Goal: Transaction & Acquisition: Book appointment/travel/reservation

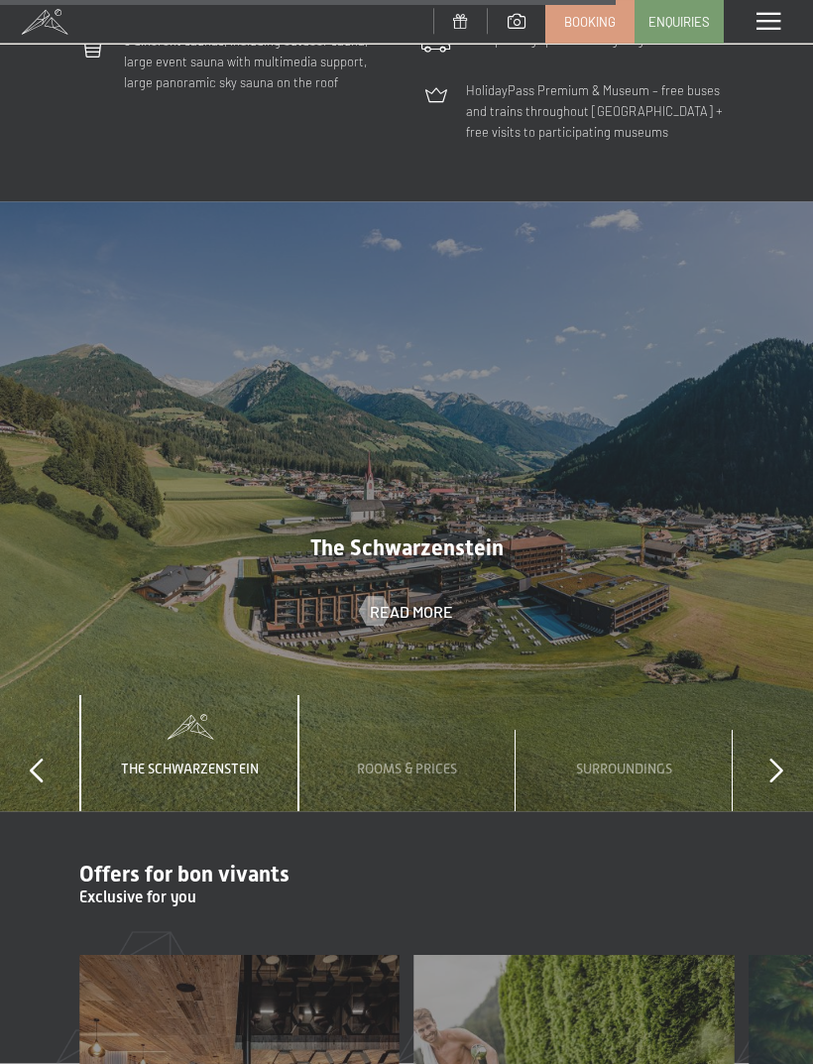
scroll to position [5548, 0]
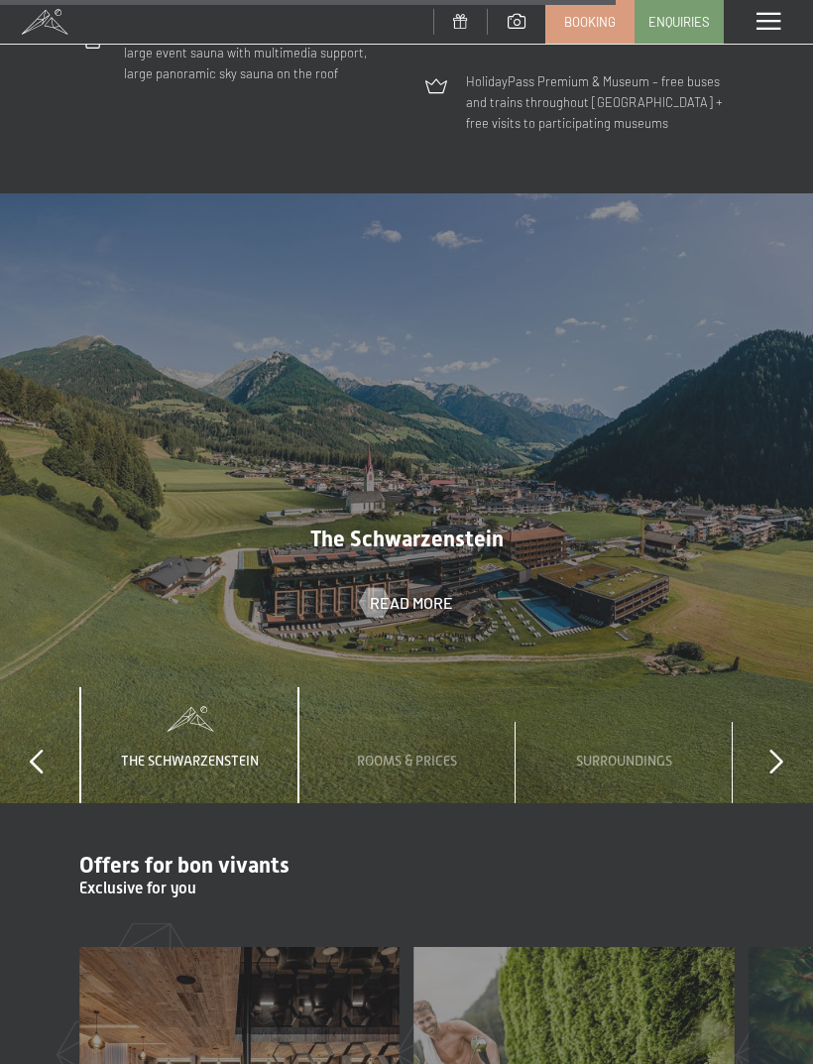
click at [443, 708] on div "Rooms & Prices" at bounding box center [407, 745] width 130 height 116
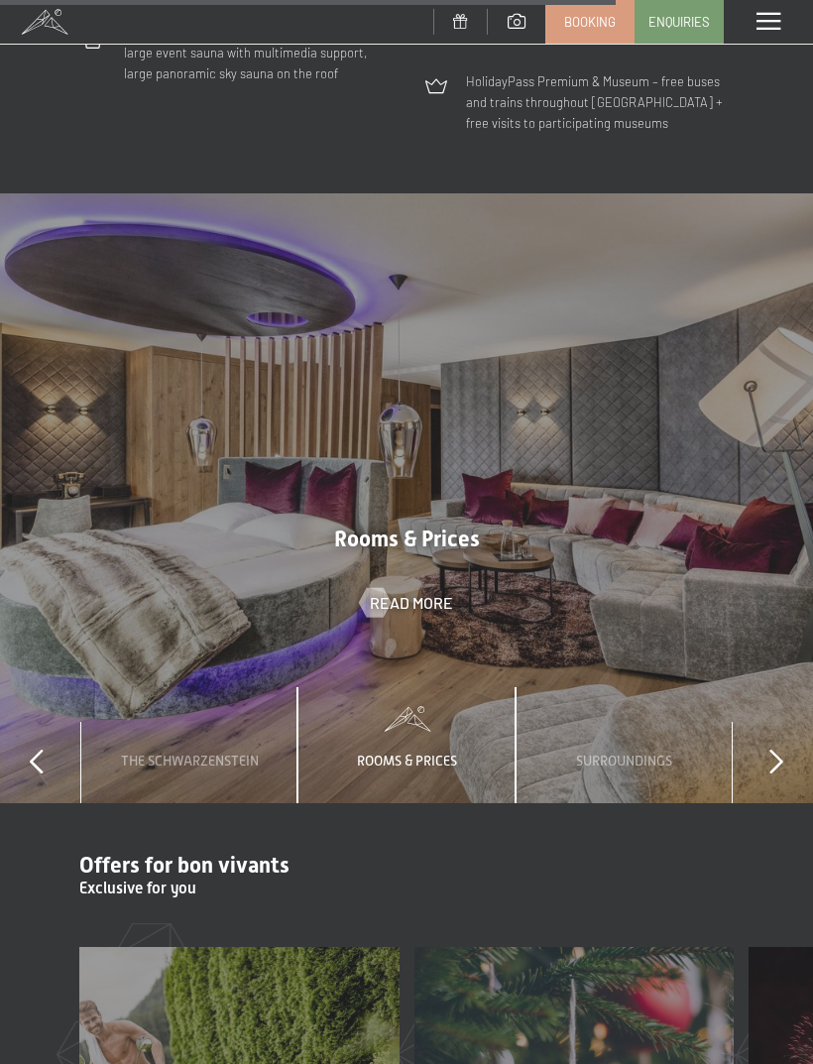
click at [422, 592] on span "Read more" at bounding box center [411, 603] width 83 height 22
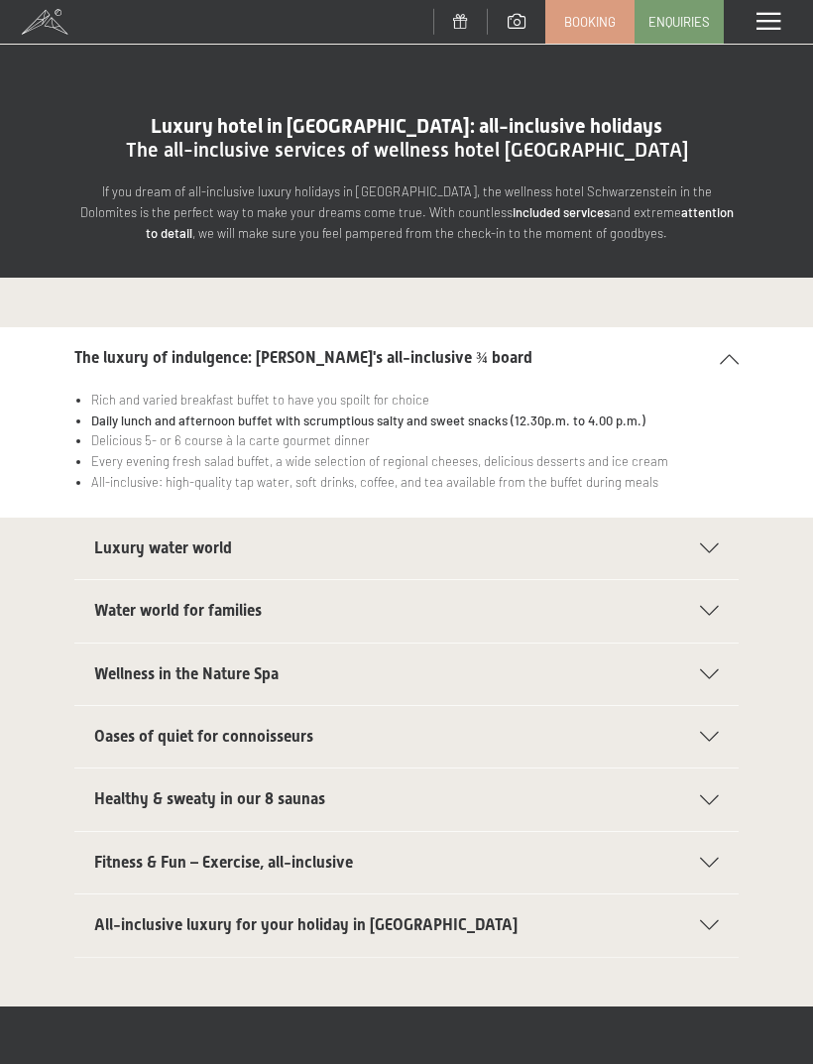
click at [735, 364] on div "The luxury of indulgence: [PERSON_NAME]'s all-inclusive ¾ board" at bounding box center [406, 357] width 665 height 61
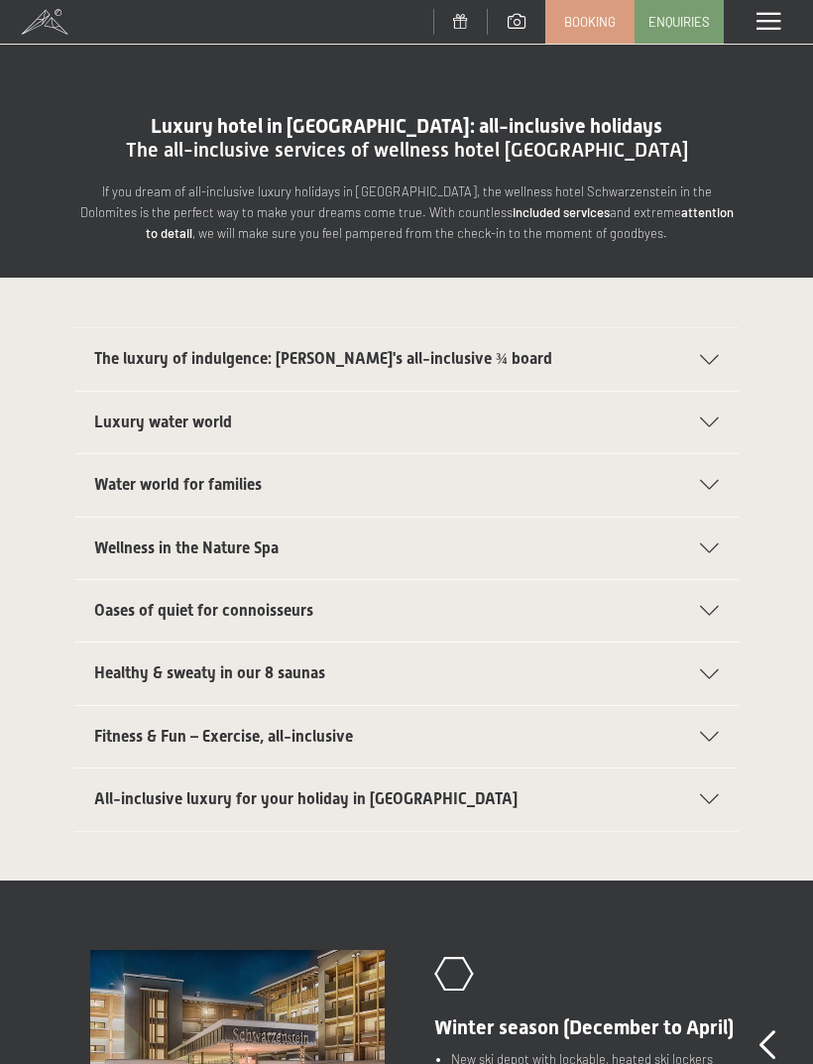
click at [716, 435] on div "Luxury water world" at bounding box center [406, 422] width 625 height 61
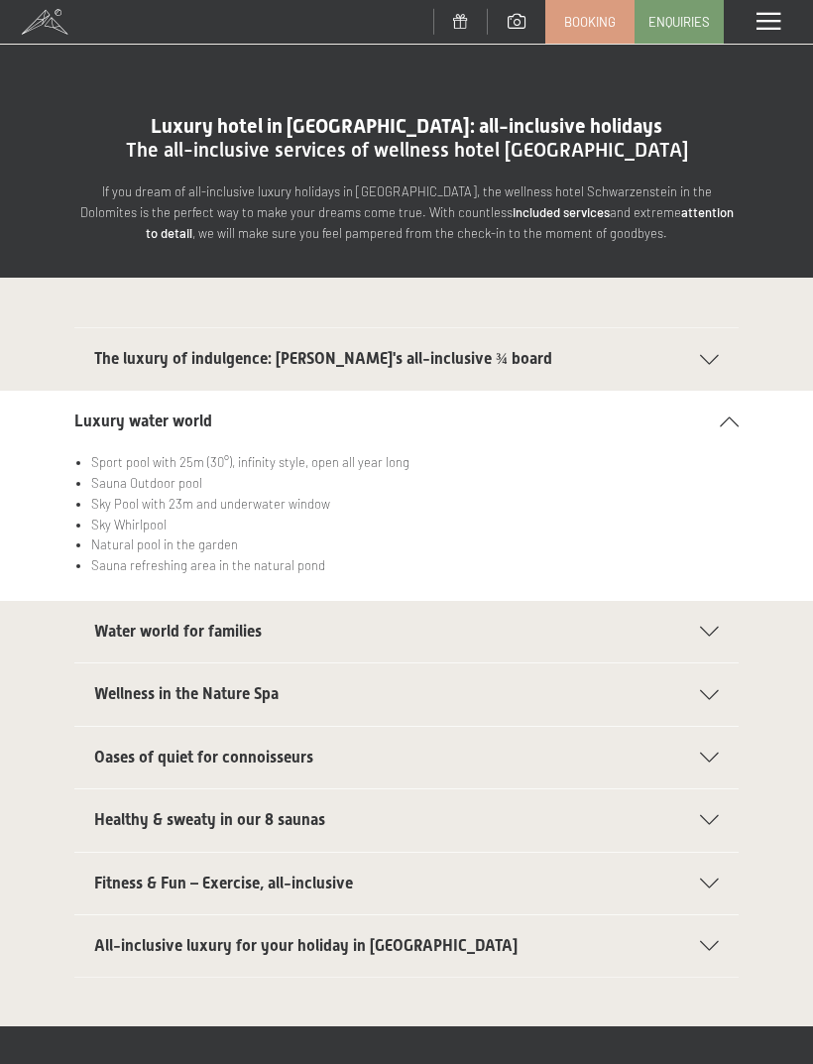
click at [728, 419] on icon at bounding box center [729, 422] width 19 height 10
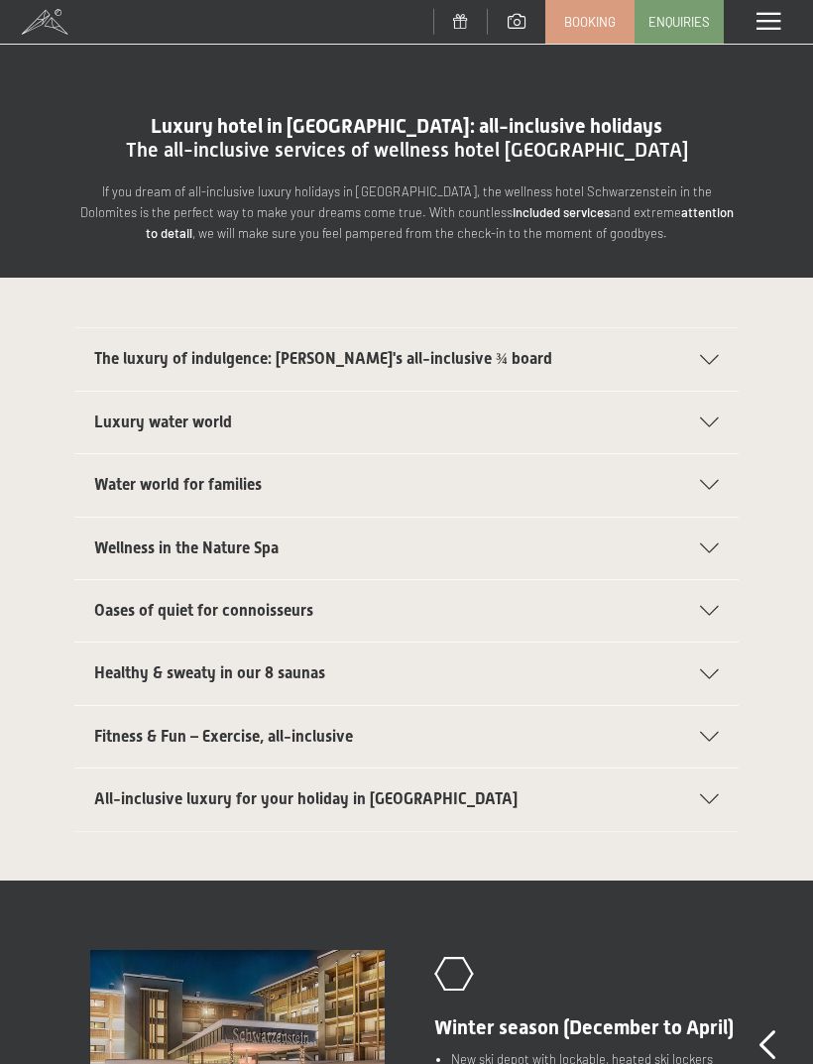
click at [707, 485] on icon at bounding box center [709, 485] width 19 height 10
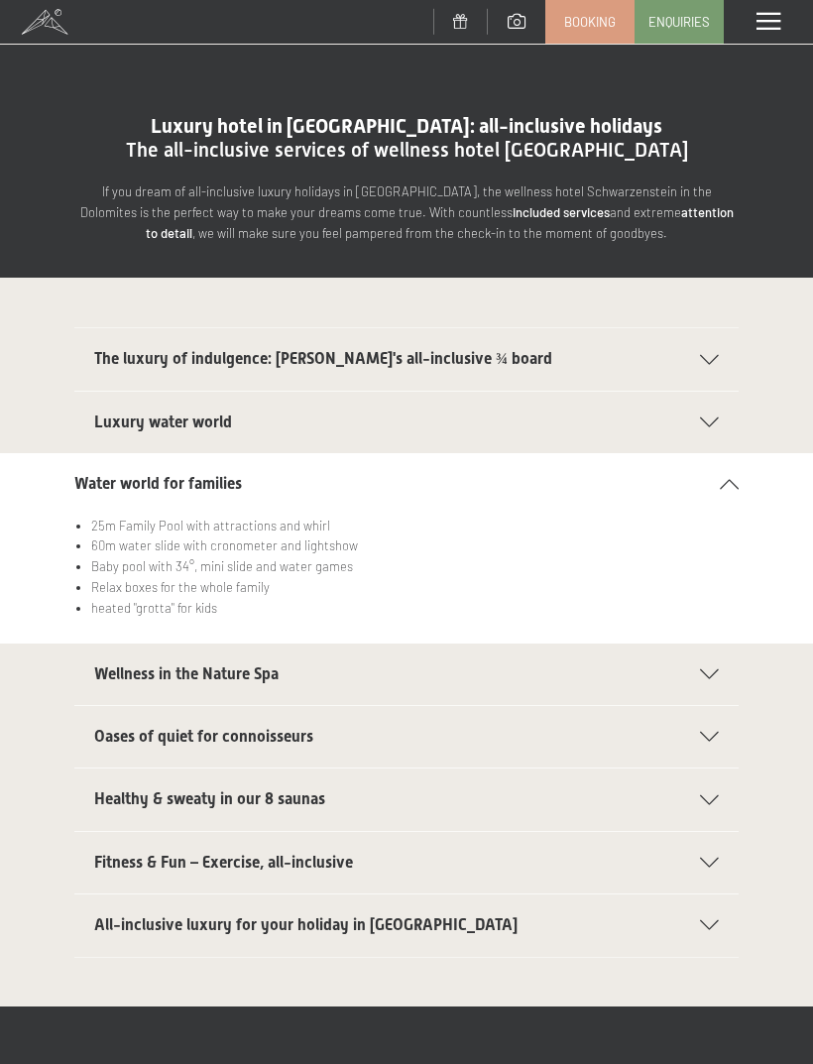
click at [731, 488] on div "Water world for families" at bounding box center [406, 483] width 665 height 61
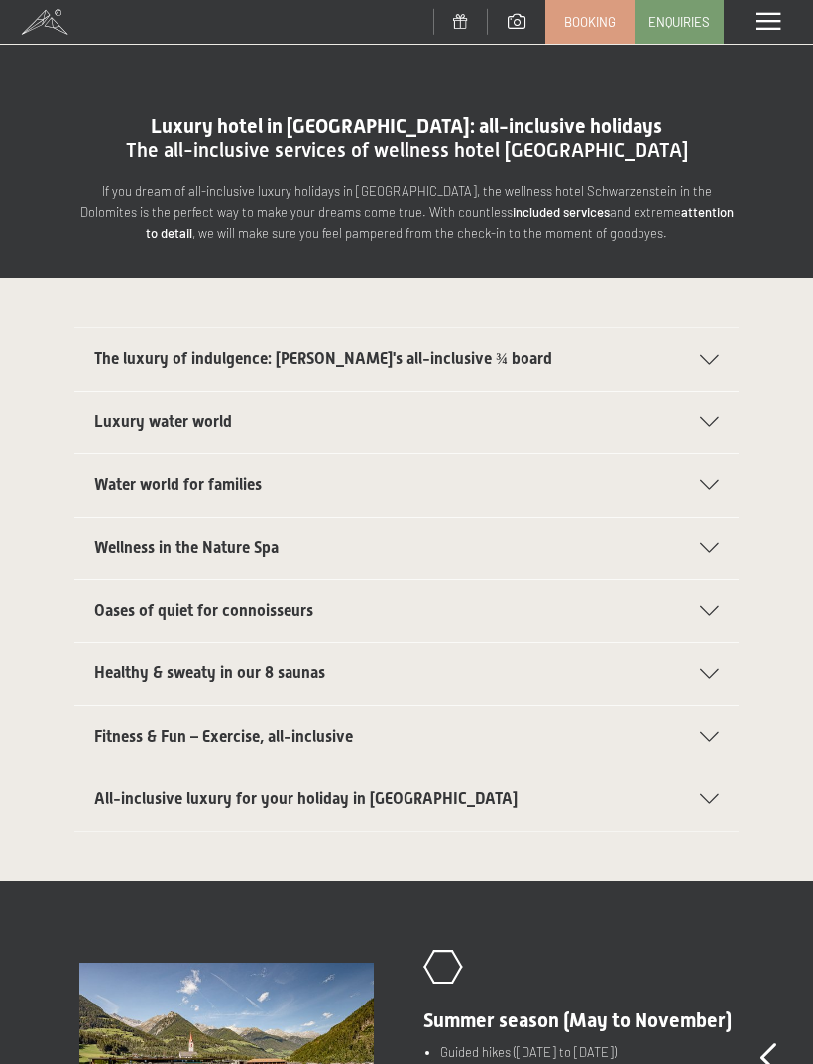
click at [704, 552] on div "Wellness in the Nature Spa" at bounding box center [406, 548] width 625 height 61
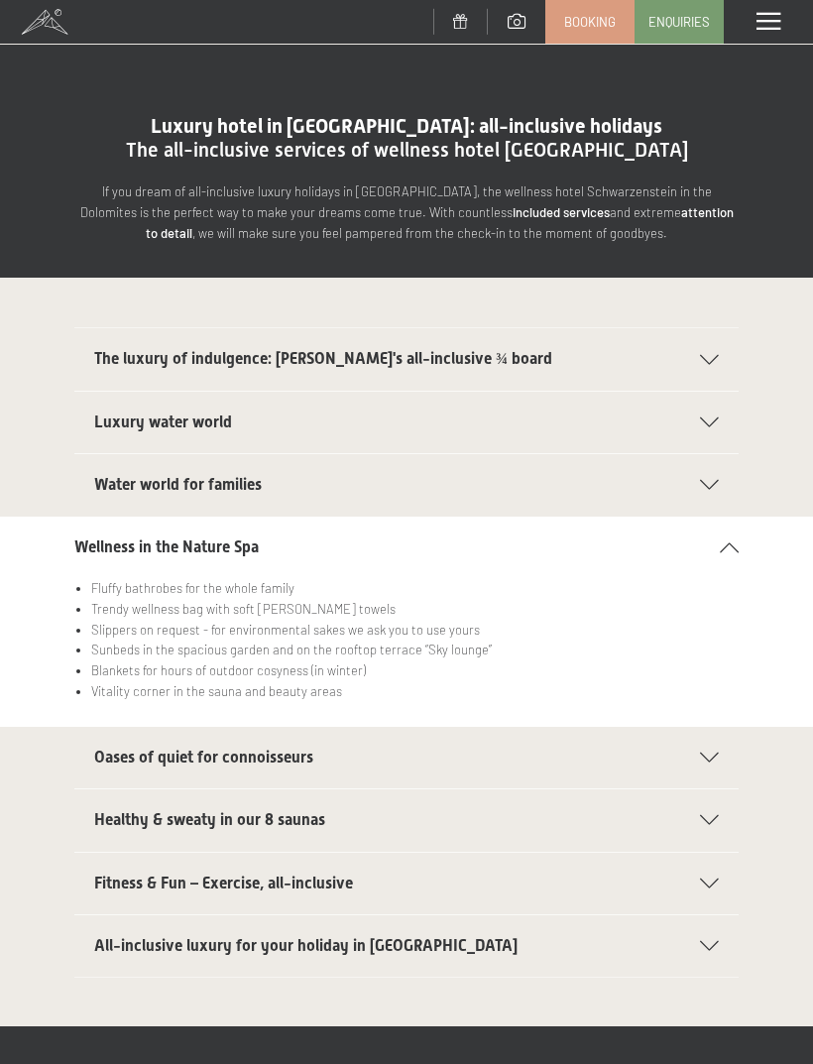
click at [721, 553] on div "Wellness in the Nature Spa" at bounding box center [406, 547] width 665 height 61
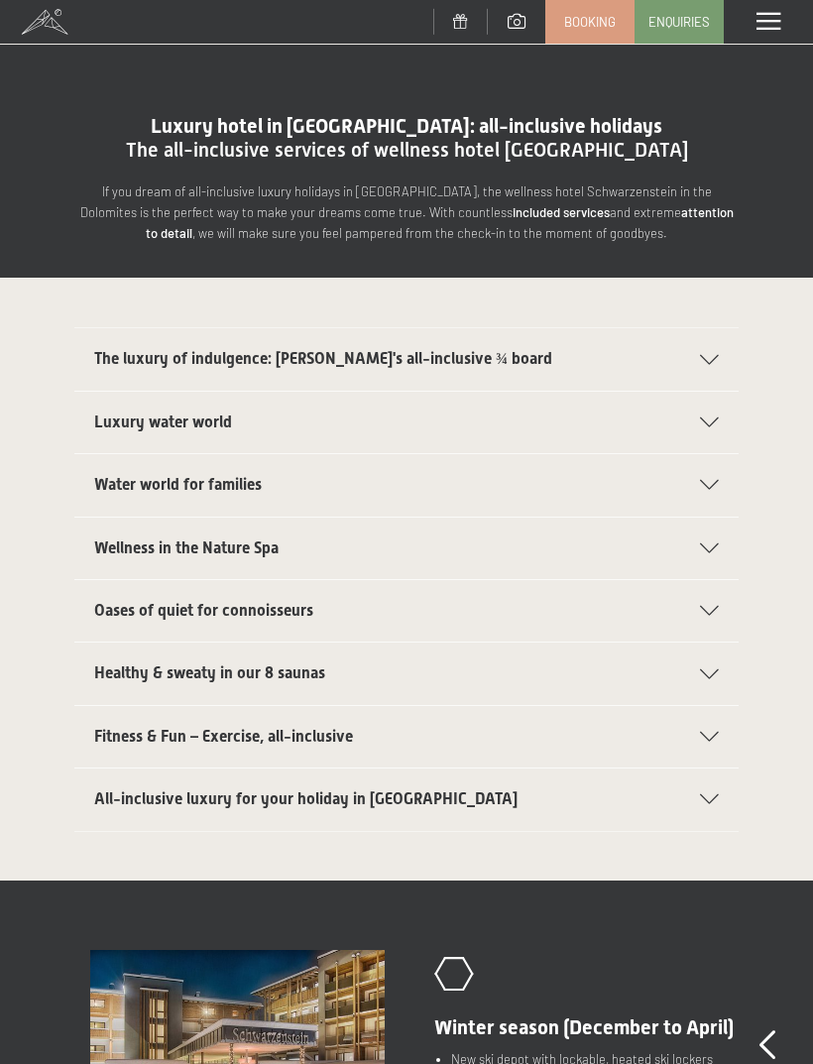
click at [710, 613] on div "Oases of quiet for connoisseurs" at bounding box center [406, 610] width 625 height 61
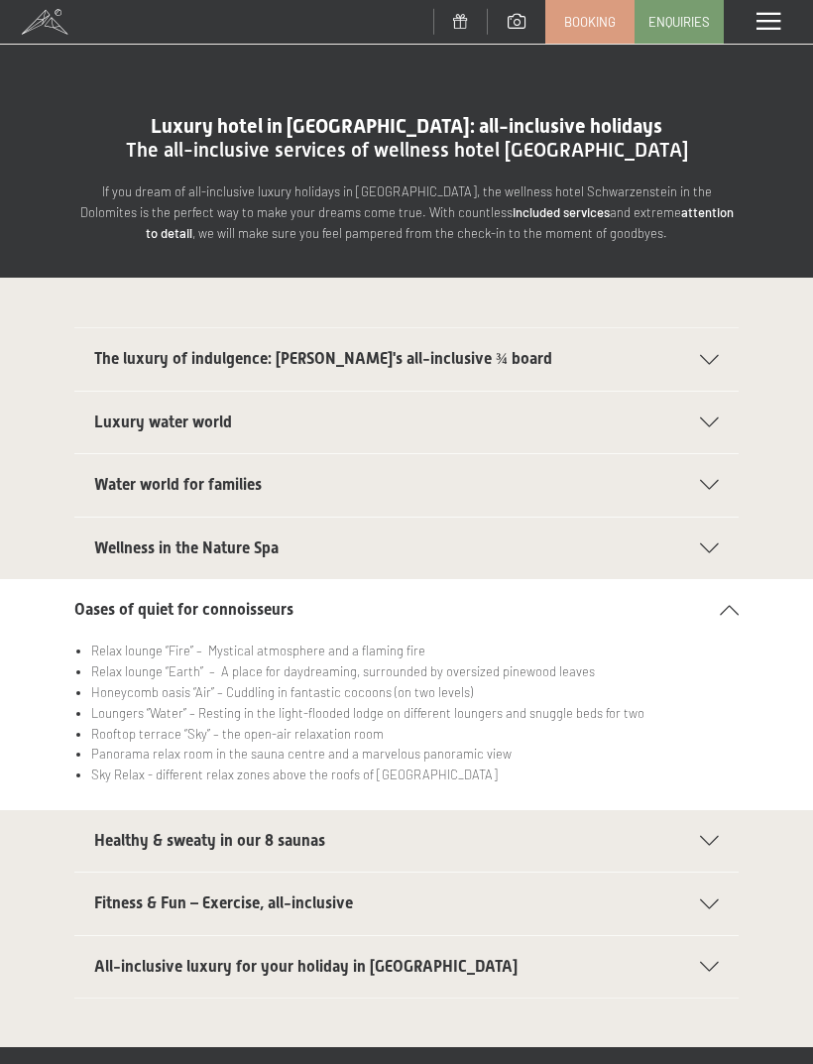
click at [724, 613] on div "Oases of quiet for connoisseurs" at bounding box center [406, 609] width 665 height 61
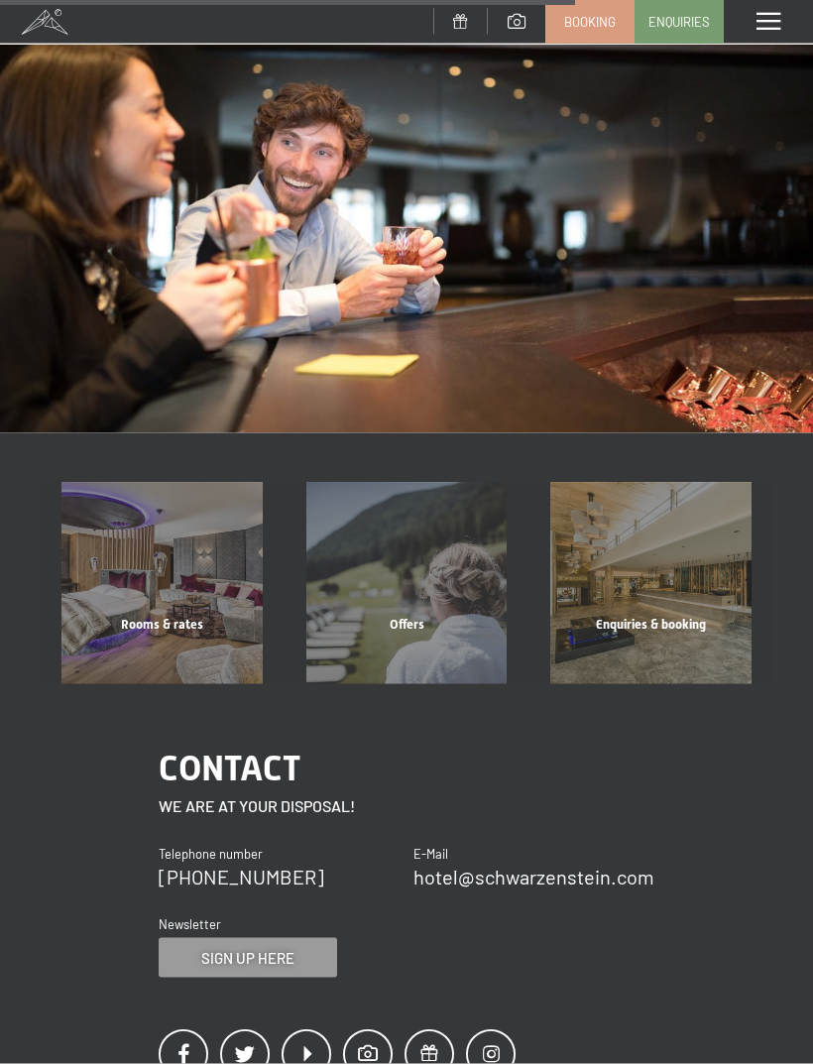
scroll to position [1283, 0]
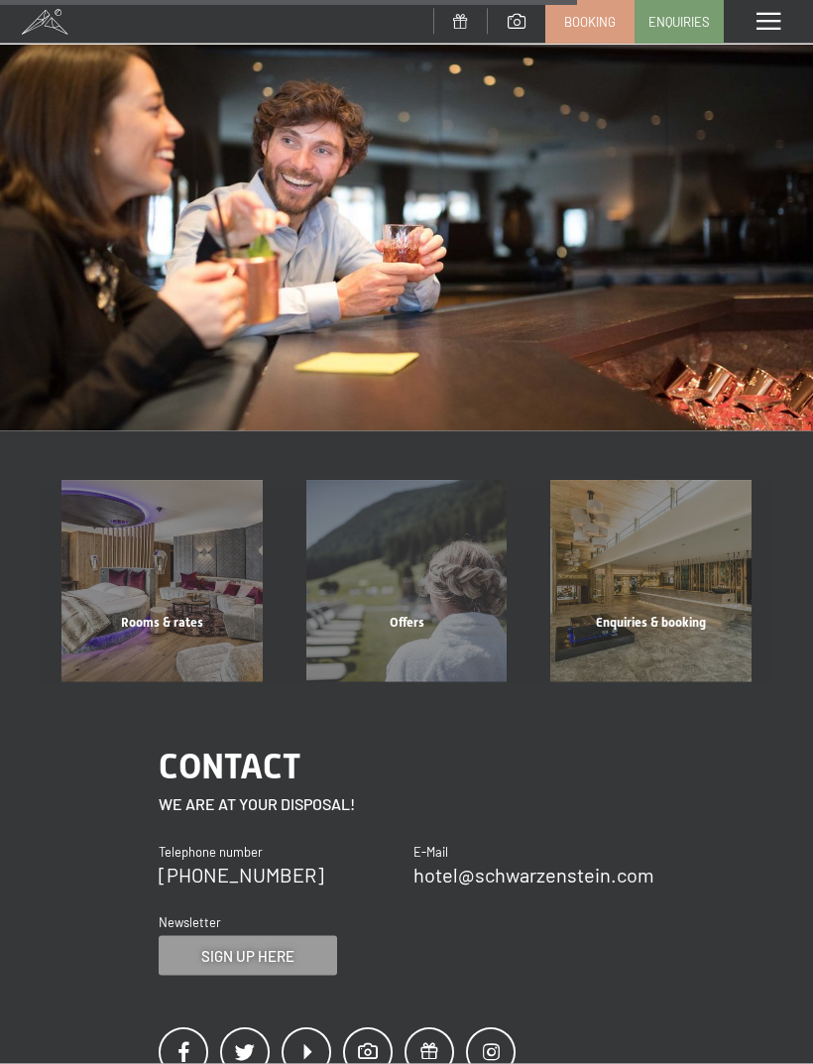
click at [139, 614] on div "Rooms & rates" at bounding box center [162, 647] width 245 height 67
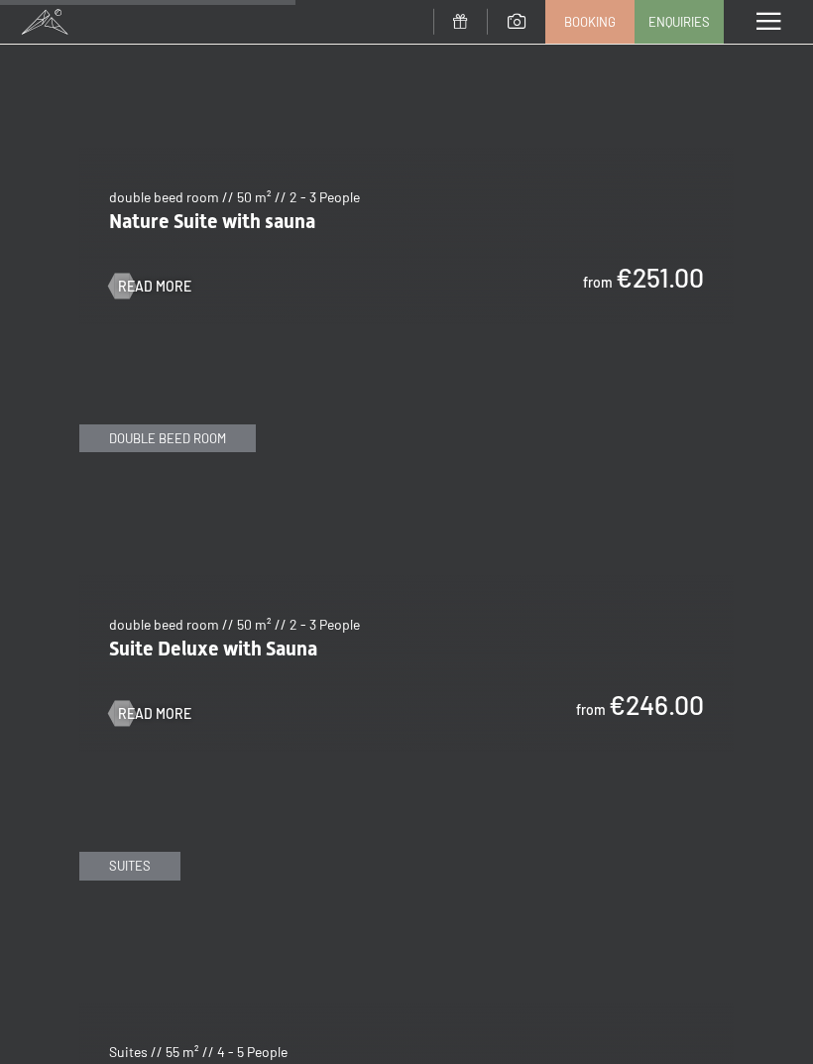
scroll to position [2744, 0]
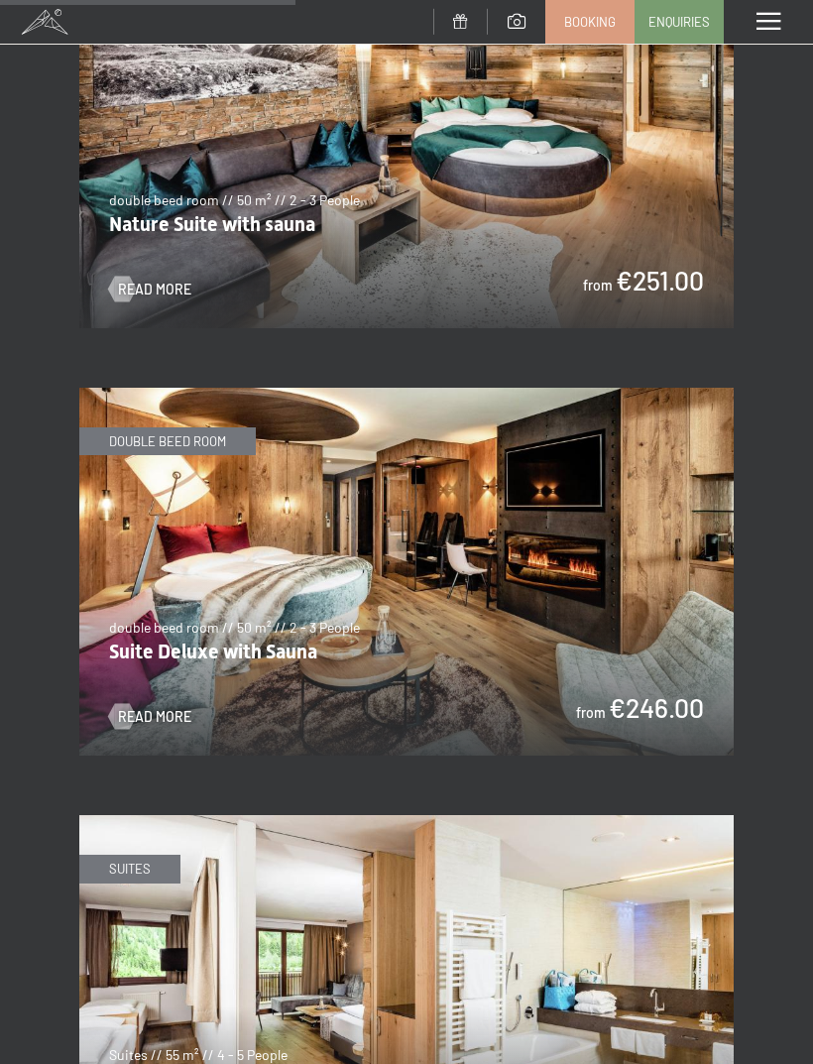
click at [619, 556] on img at bounding box center [406, 572] width 655 height 368
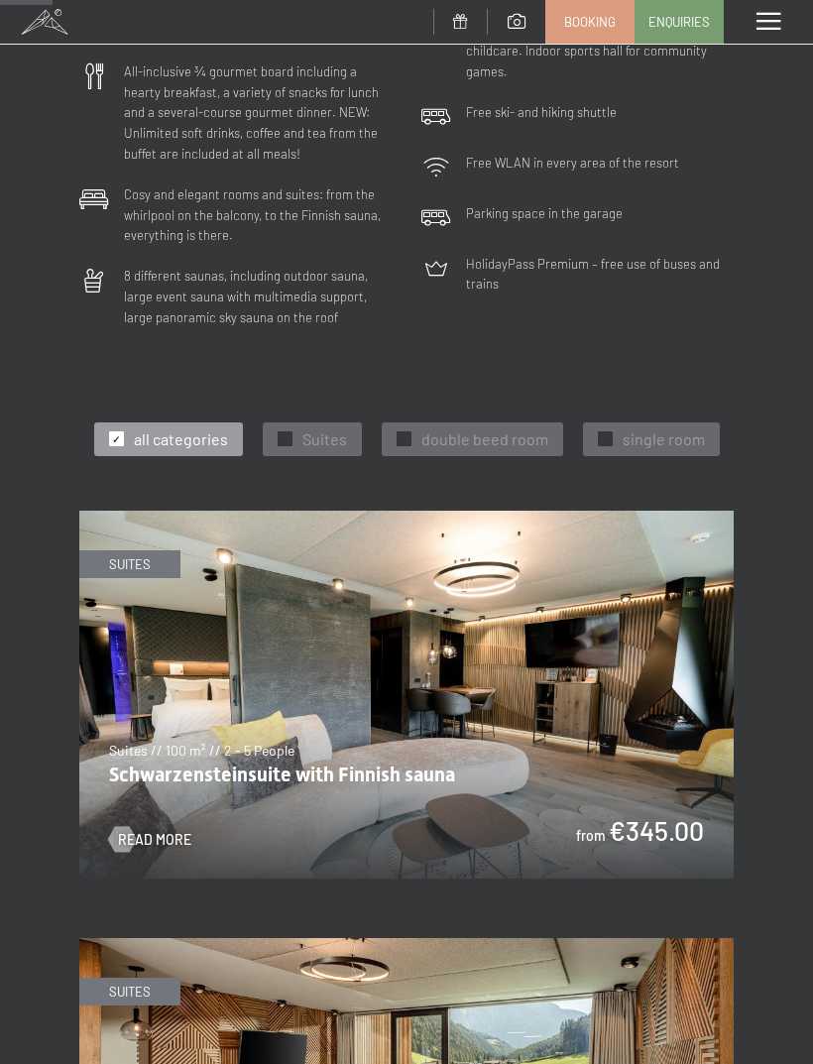
scroll to position [485, 0]
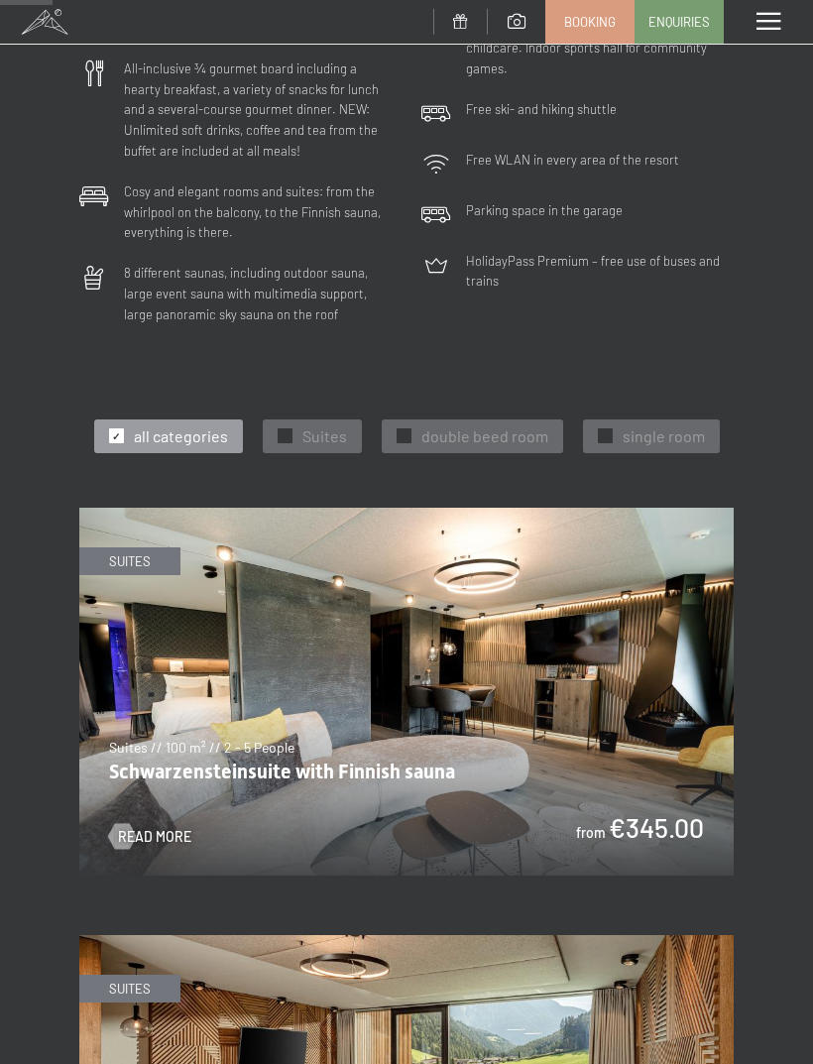
click at [612, 705] on img at bounding box center [406, 692] width 655 height 368
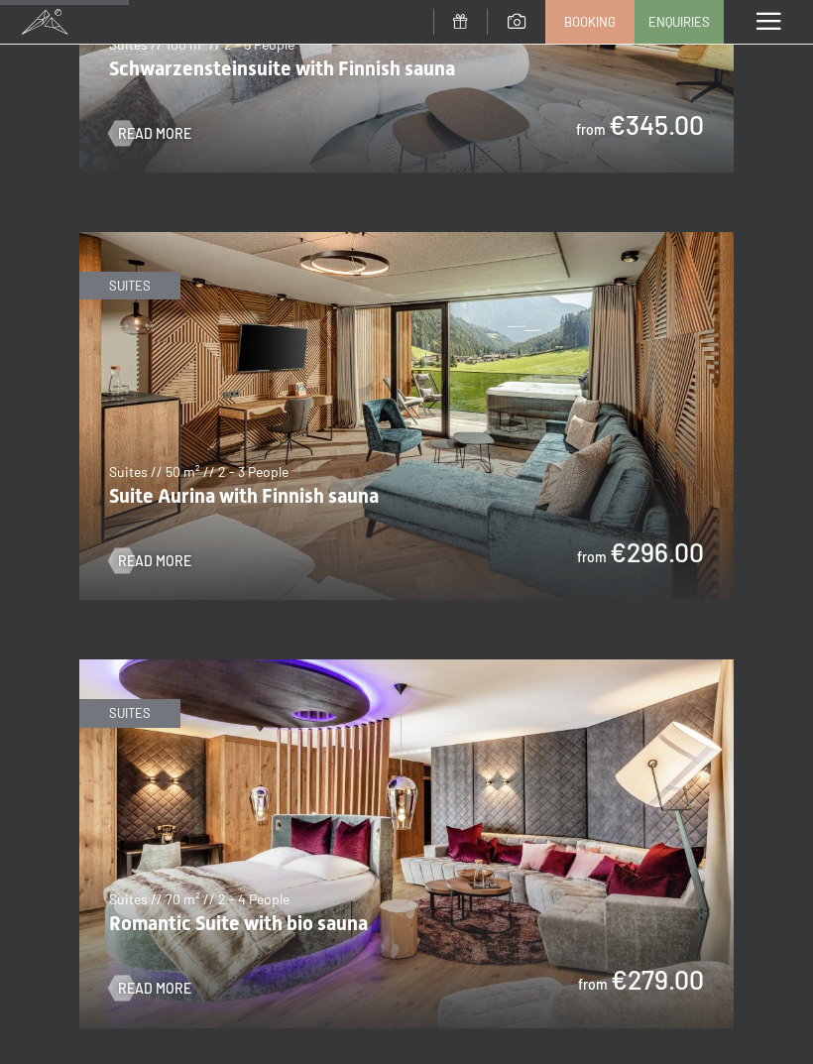
scroll to position [1189, 0]
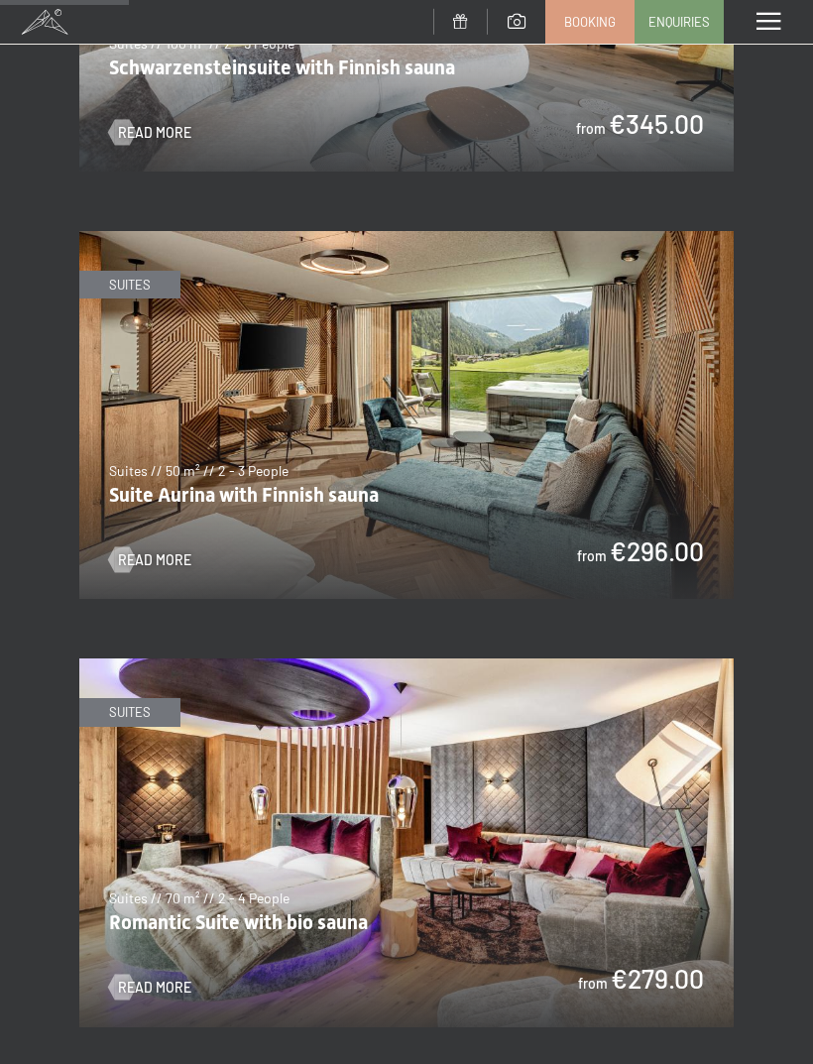
click at [608, 451] on img at bounding box center [406, 415] width 655 height 368
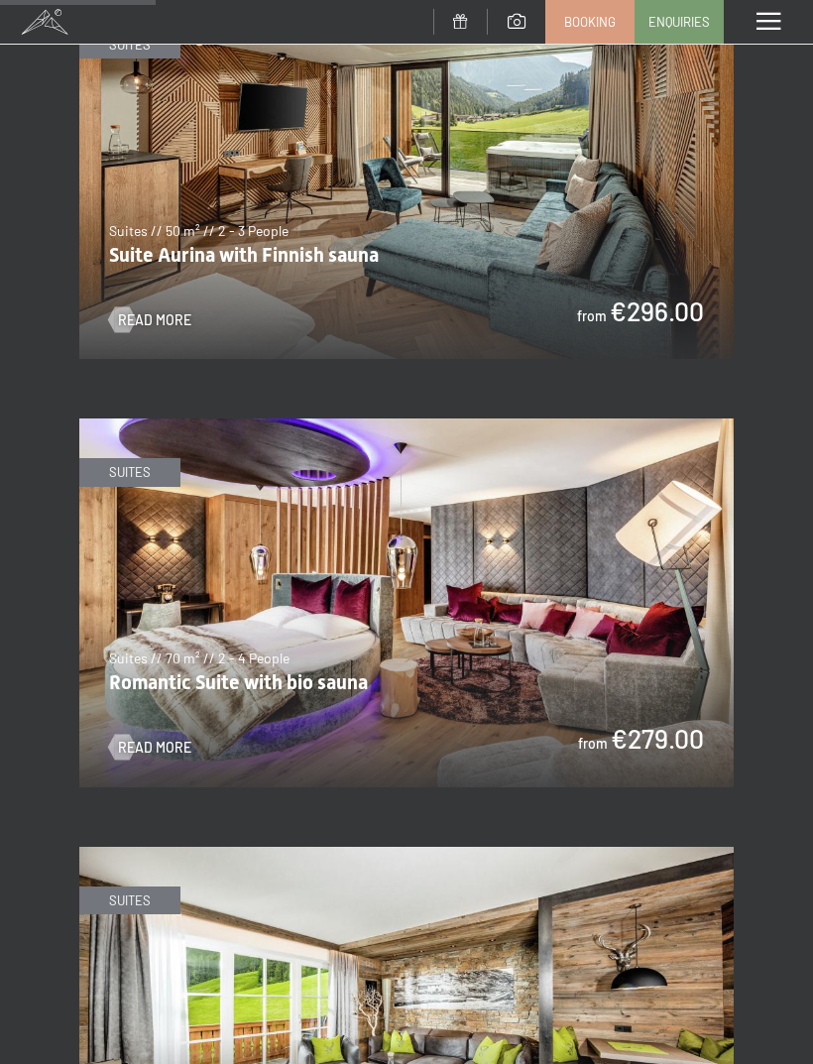
scroll to position [1438, 0]
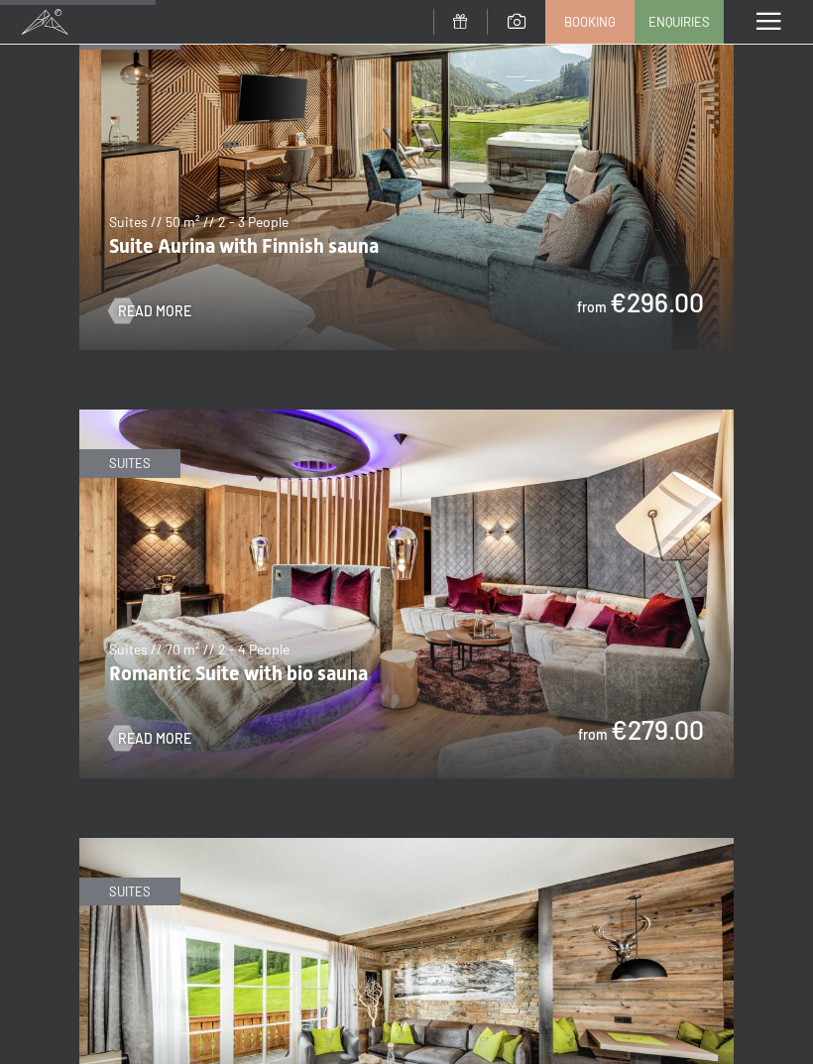
click at [644, 639] on img at bounding box center [406, 594] width 655 height 368
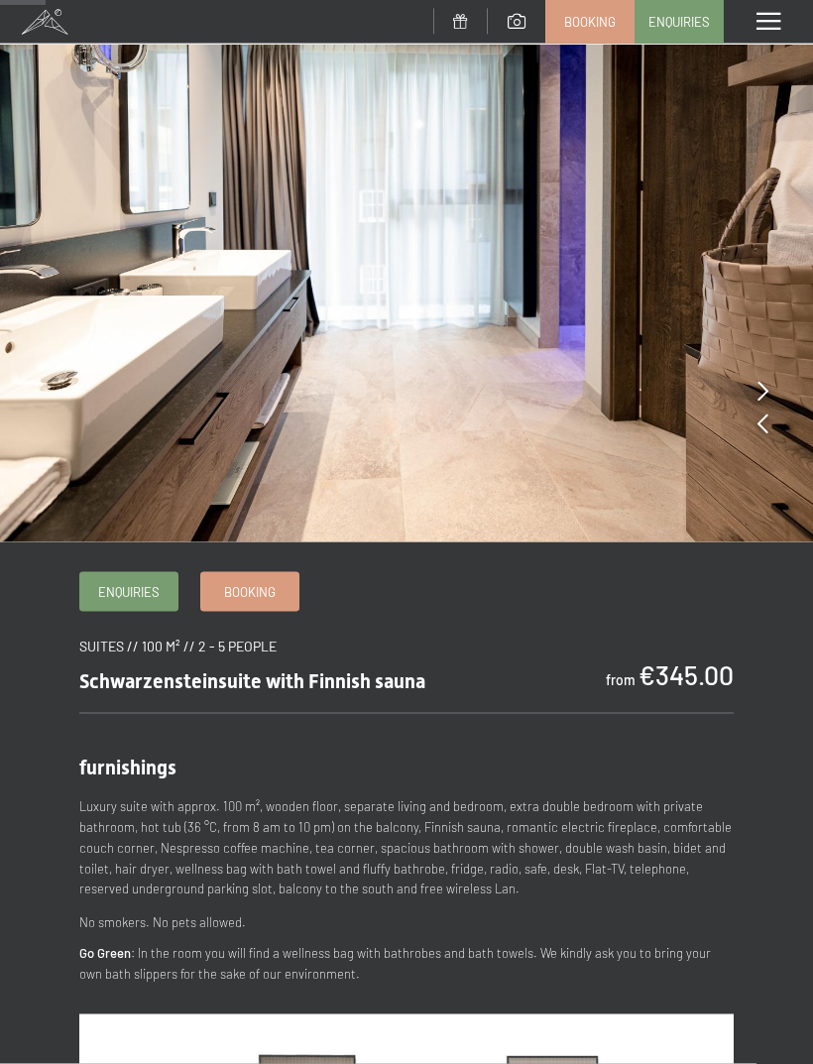
scroll to position [92, 0]
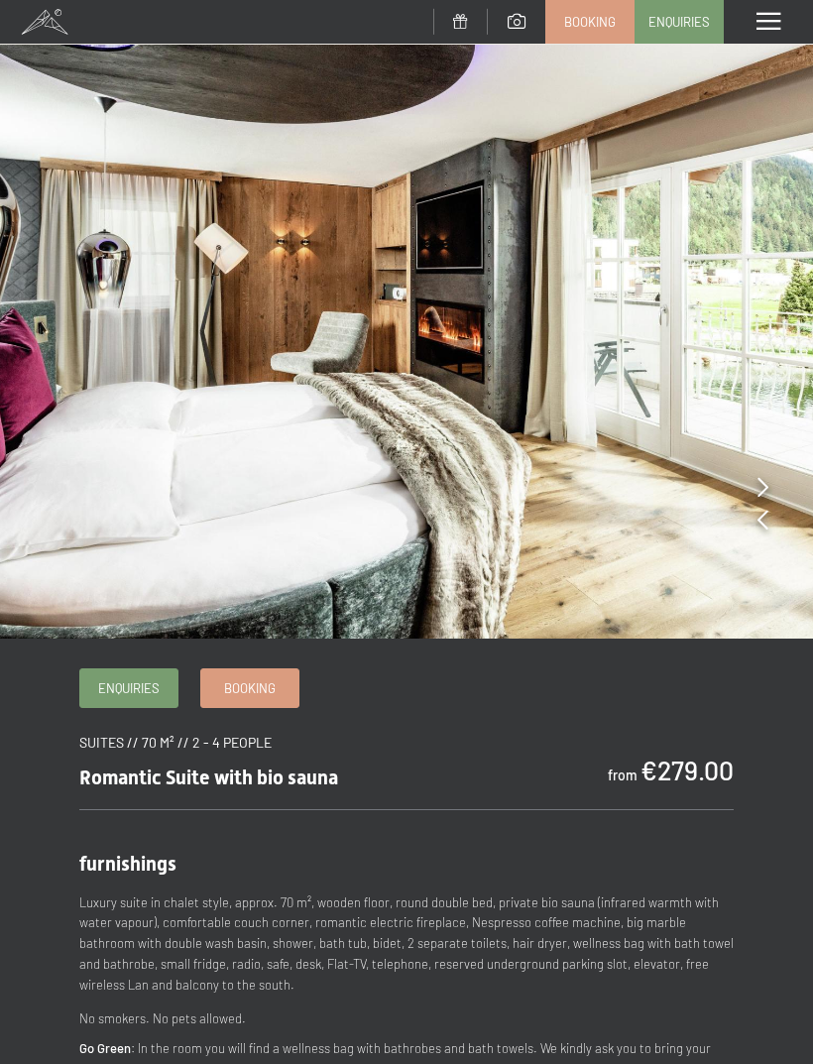
click at [763, 486] on icon at bounding box center [763, 487] width 11 height 20
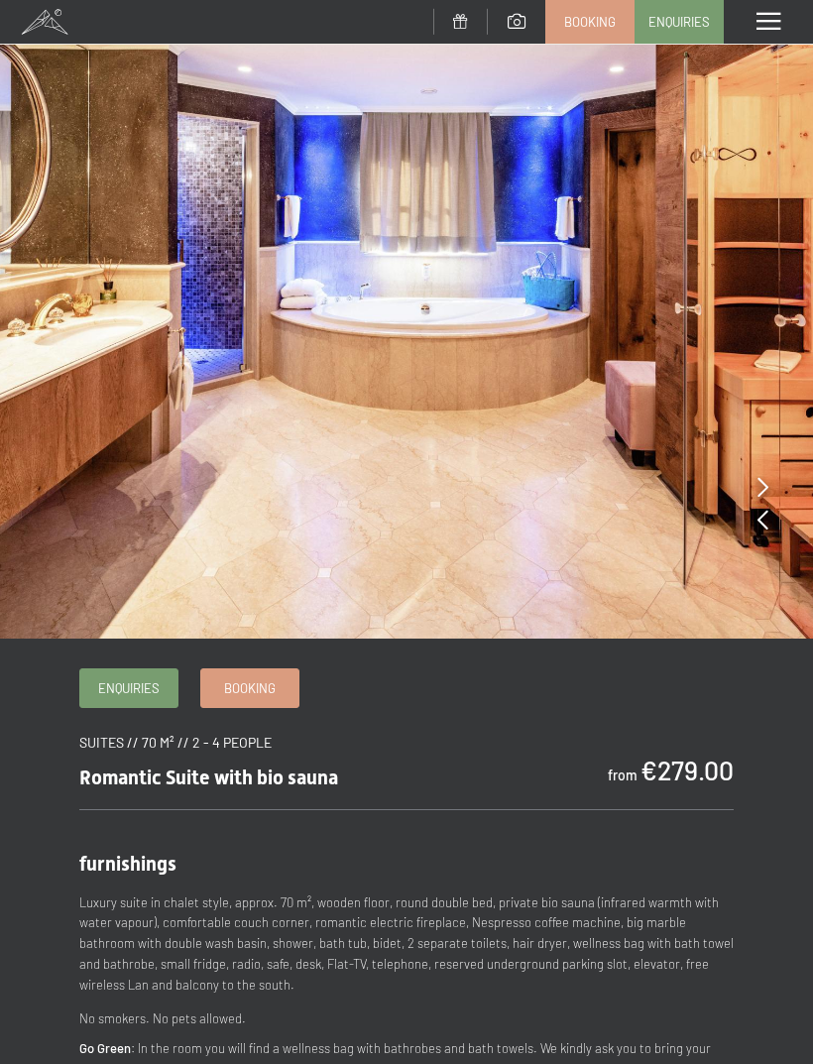
click at [761, 489] on icon at bounding box center [763, 487] width 11 height 20
